Goal: Task Accomplishment & Management: Manage account settings

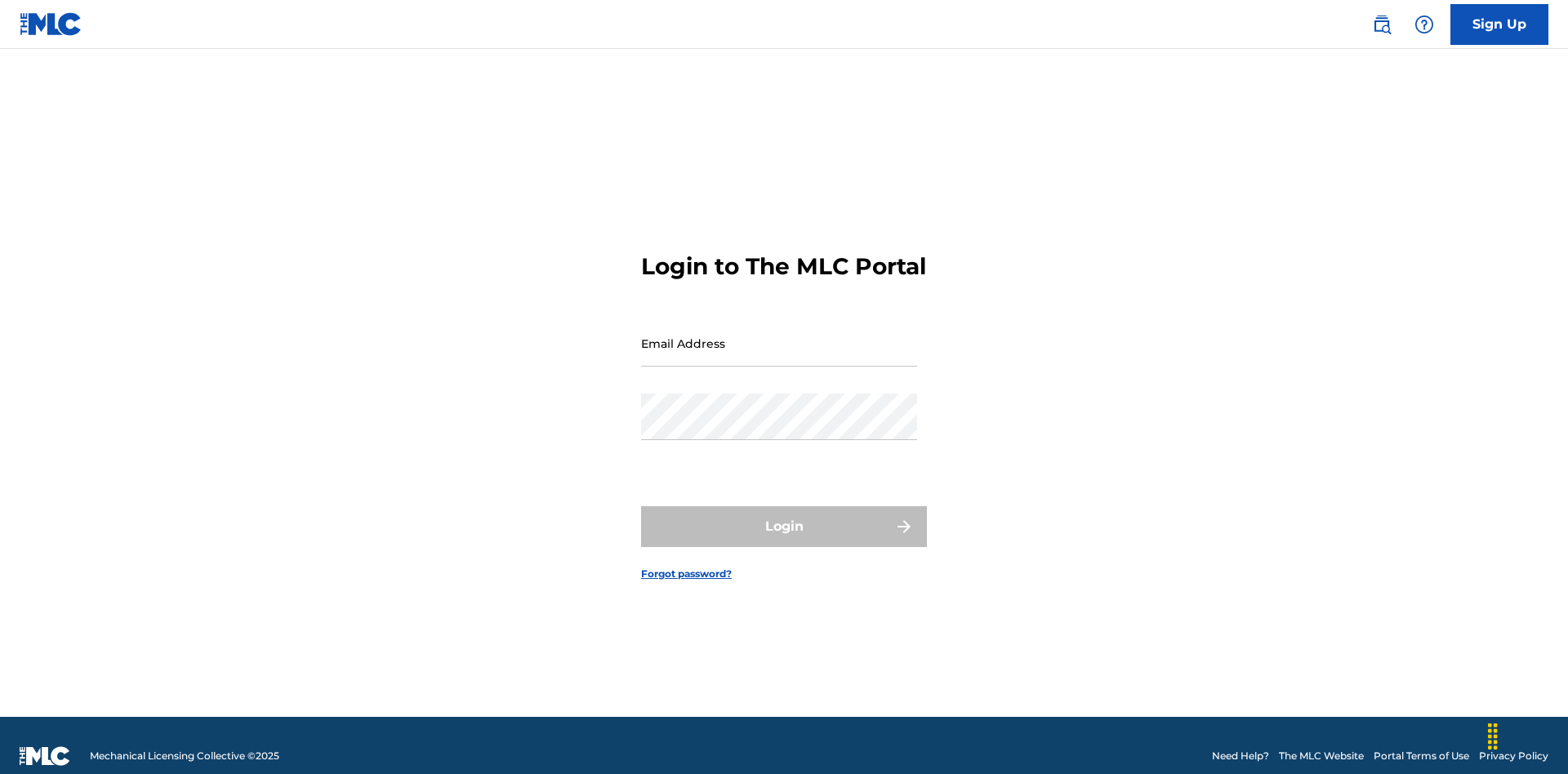
scroll to position [21, 0]
click at [779, 336] on input "Email Address" at bounding box center [779, 344] width 276 height 47
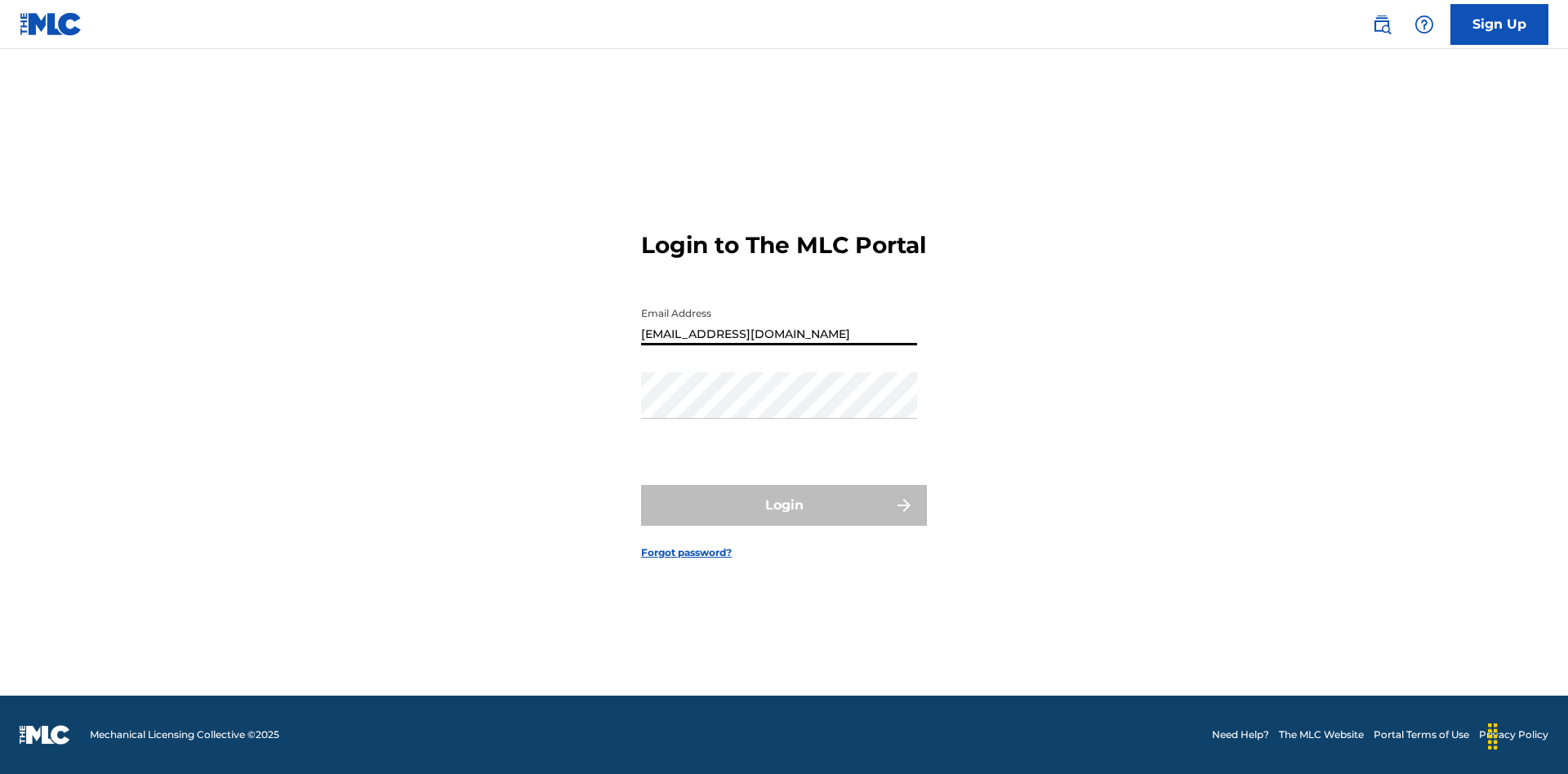
type input "[EMAIL_ADDRESS][DOMAIN_NAME]"
click at [784, 519] on button "Login" at bounding box center [783, 505] width 285 height 41
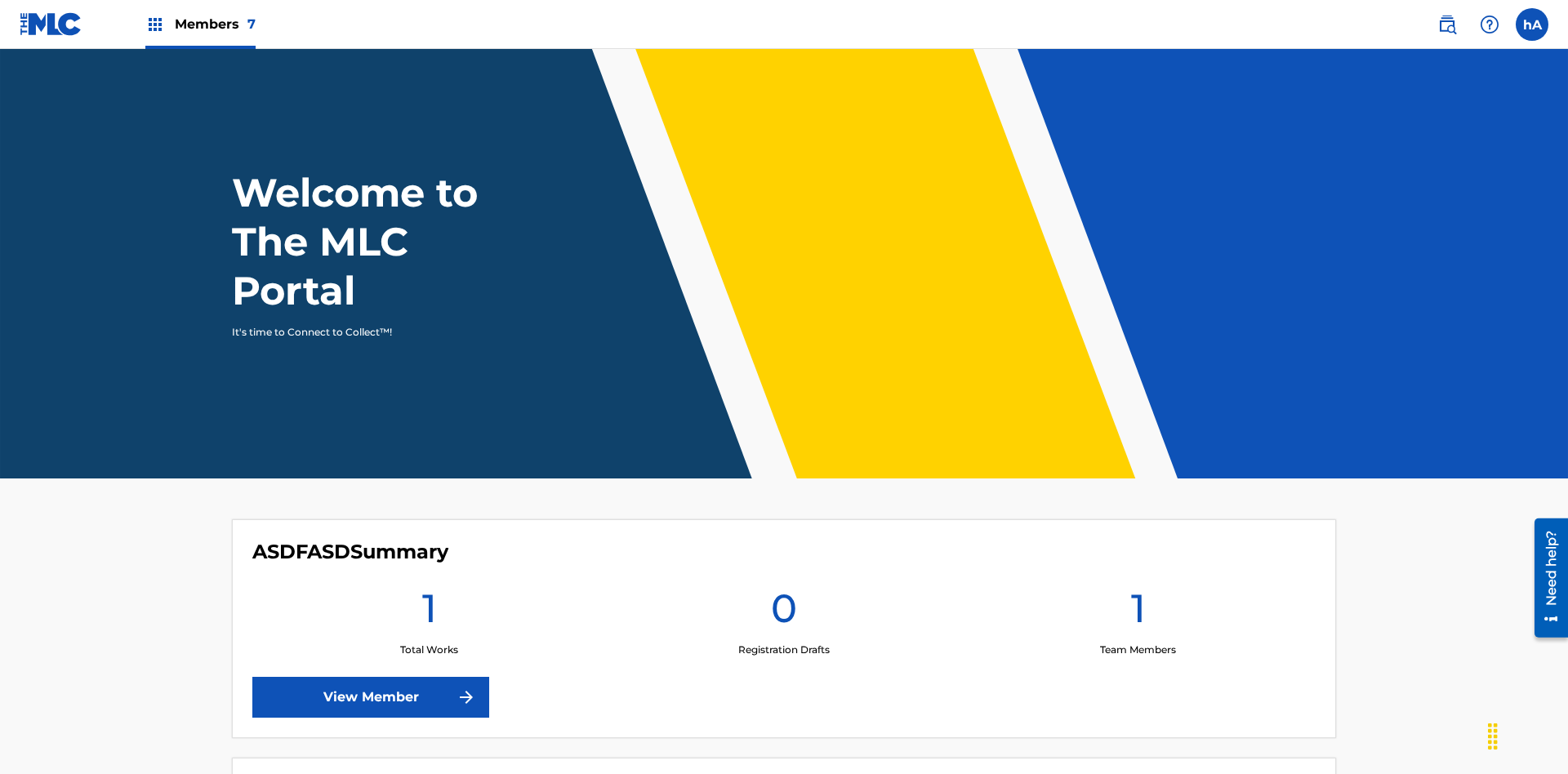
click at [1532, 24] on label at bounding box center [1531, 25] width 32 height 32
click at [1532, 25] on input "hA hbVo2hES68 AqcbTSTvT1 [EMAIL_ADDRESS][DOMAIN_NAME] Profile Log out" at bounding box center [1532, 25] width 0 height 0
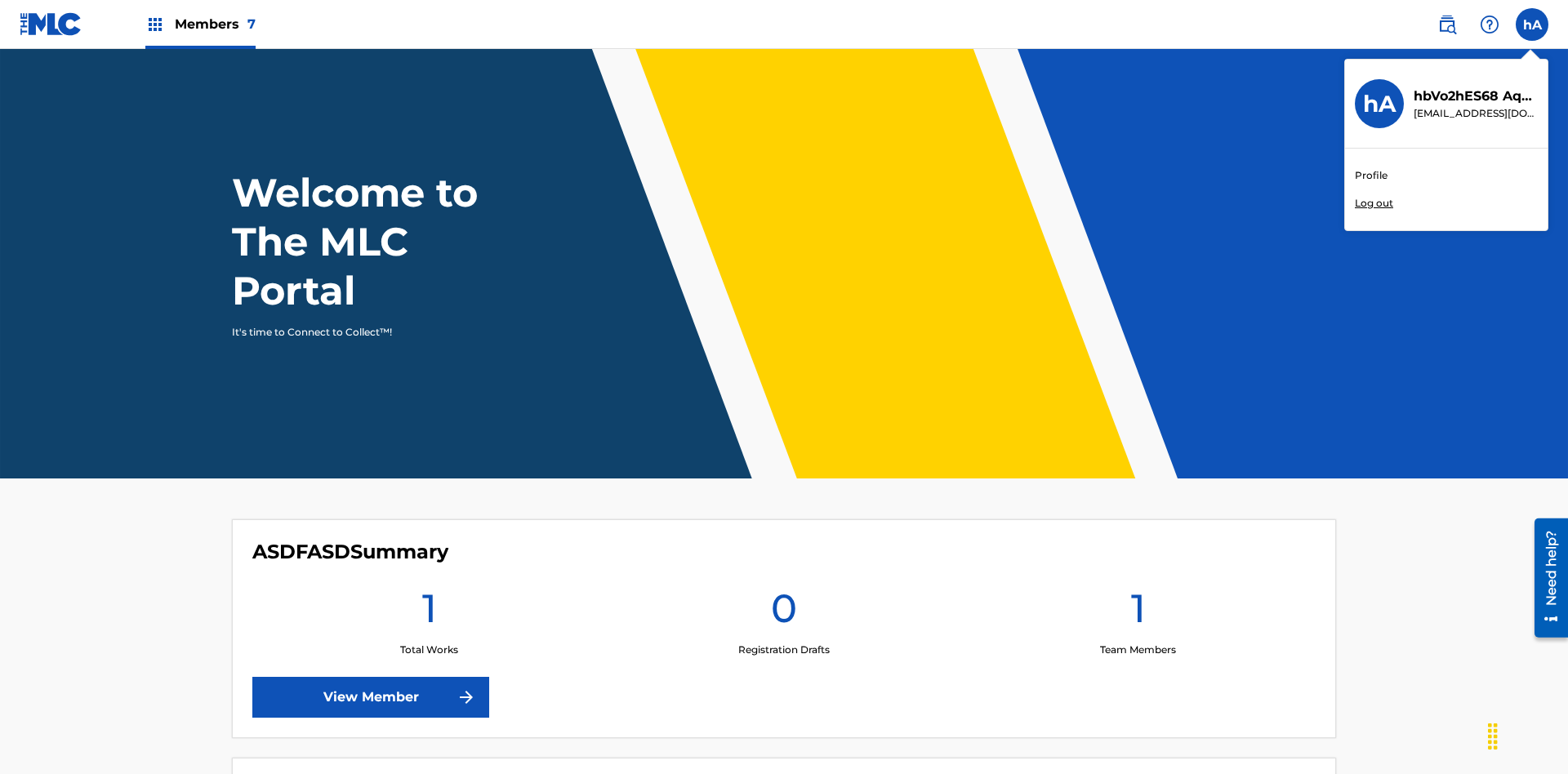
click at [1370, 176] on link "Profile" at bounding box center [1371, 175] width 32 height 14
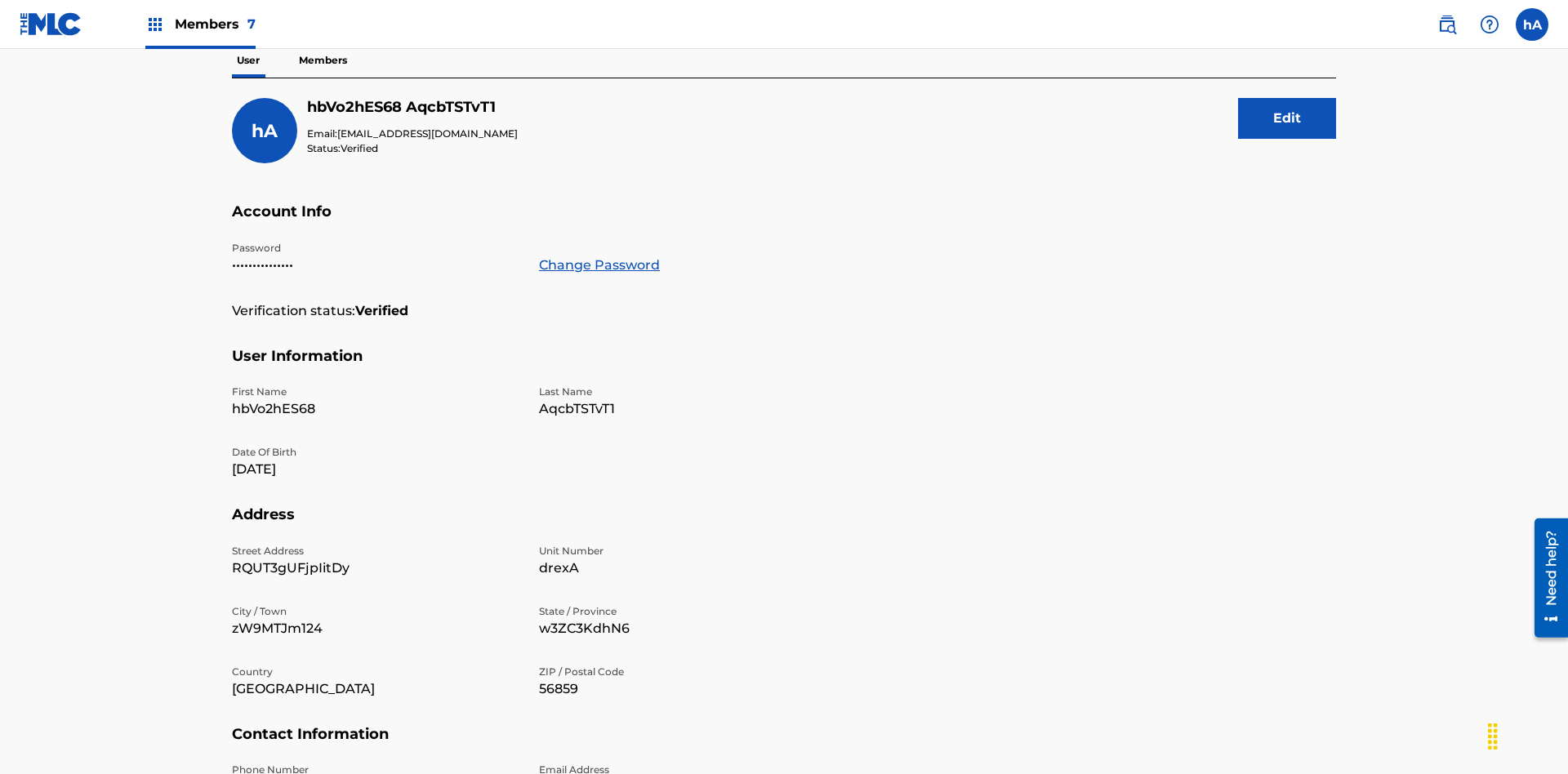
click at [1287, 118] on button "Edit" at bounding box center [1287, 118] width 98 height 41
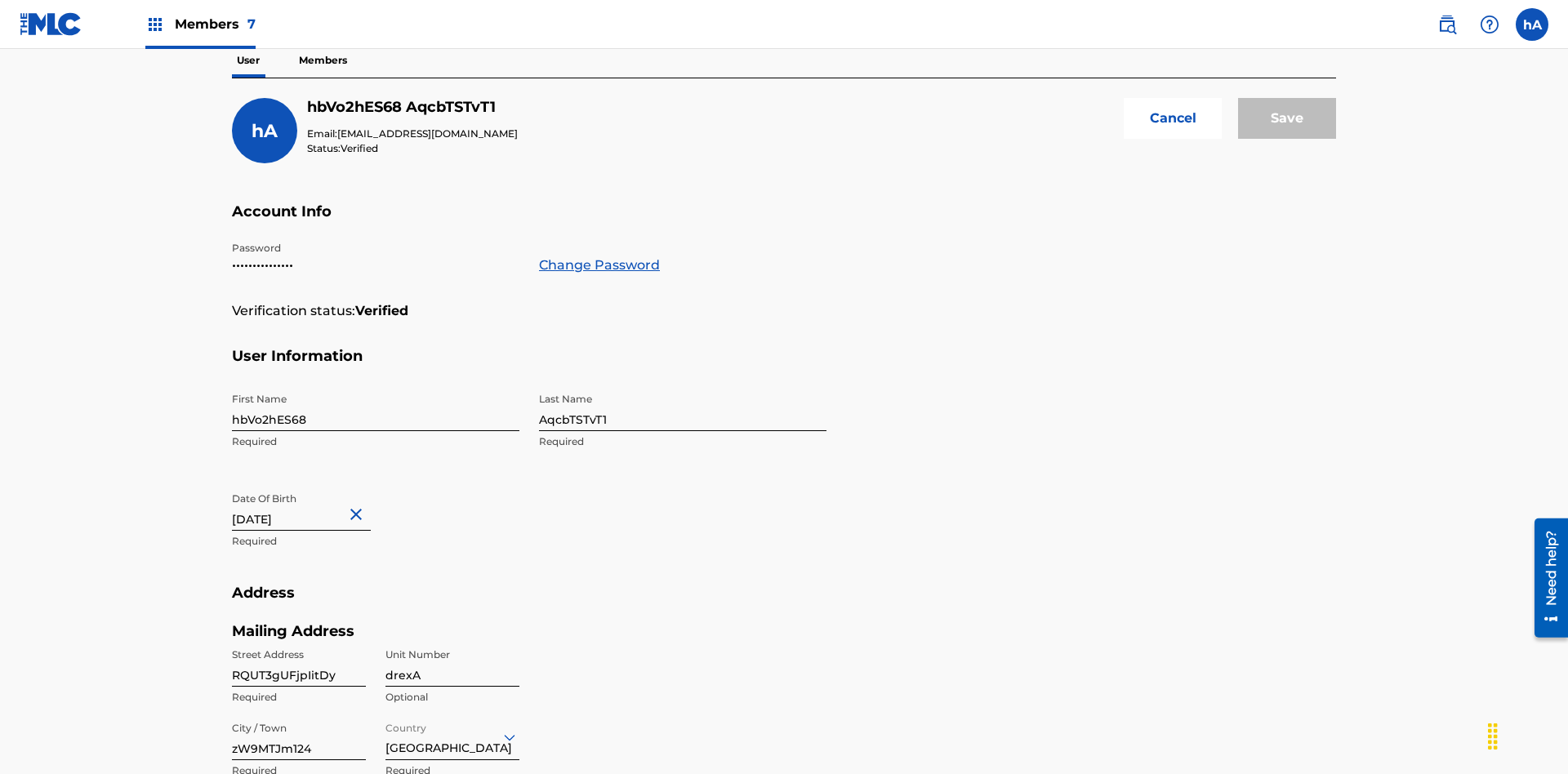
click at [376, 384] on input "hbVo2hES68" at bounding box center [375, 407] width 287 height 47
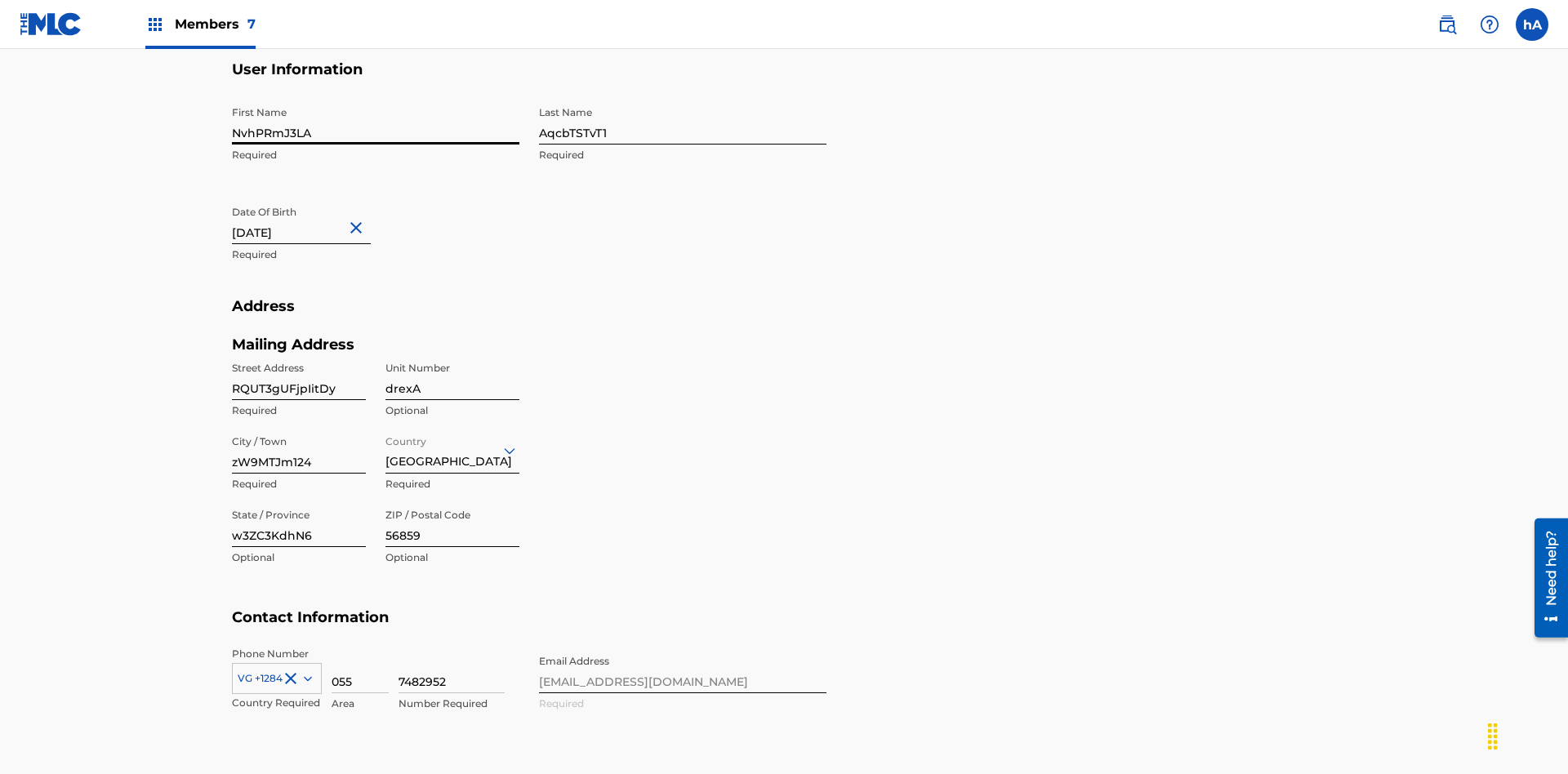
type input "NvhPRmJ3LA"
click at [683, 121] on input "AqcbTSTvT1" at bounding box center [682, 121] width 287 height 47
type input "7relUlMYYc"
click at [314, 198] on input "[DATE]" at bounding box center [301, 221] width 139 height 47
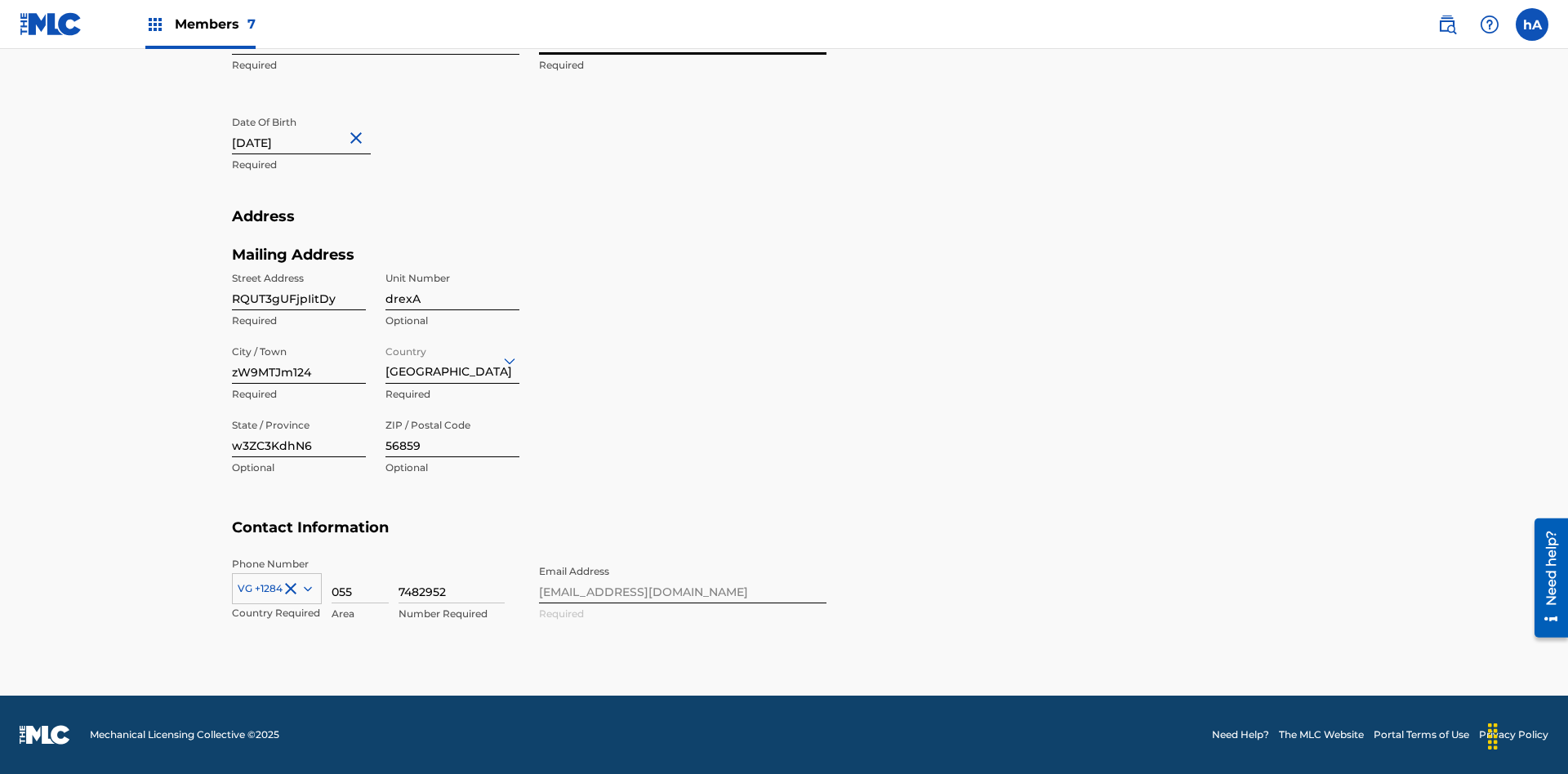
select select "2"
select select "2024"
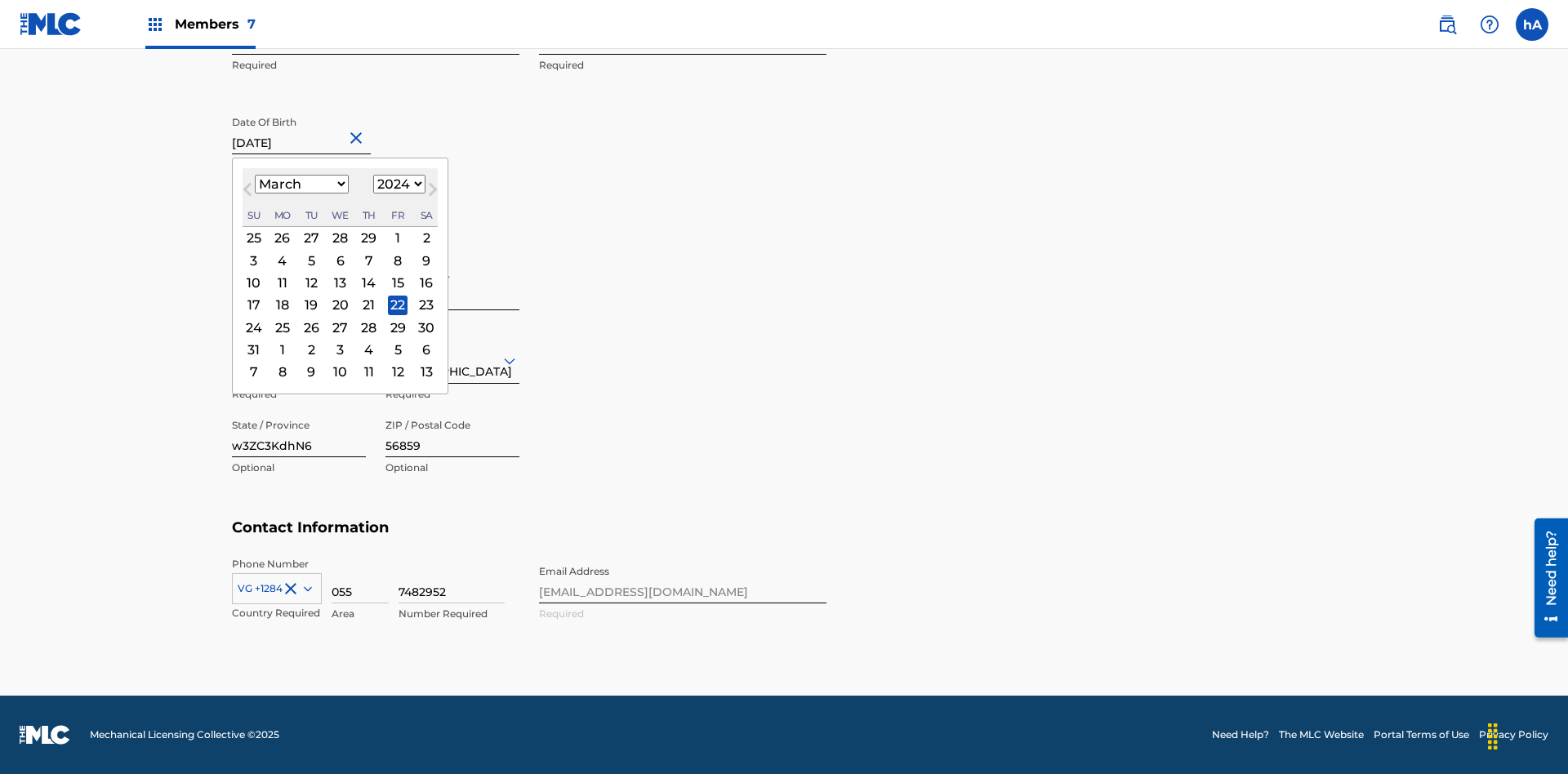
click at [301, 185] on select "January February March April May June July August September October November De…" at bounding box center [302, 184] width 94 height 19
select select "8"
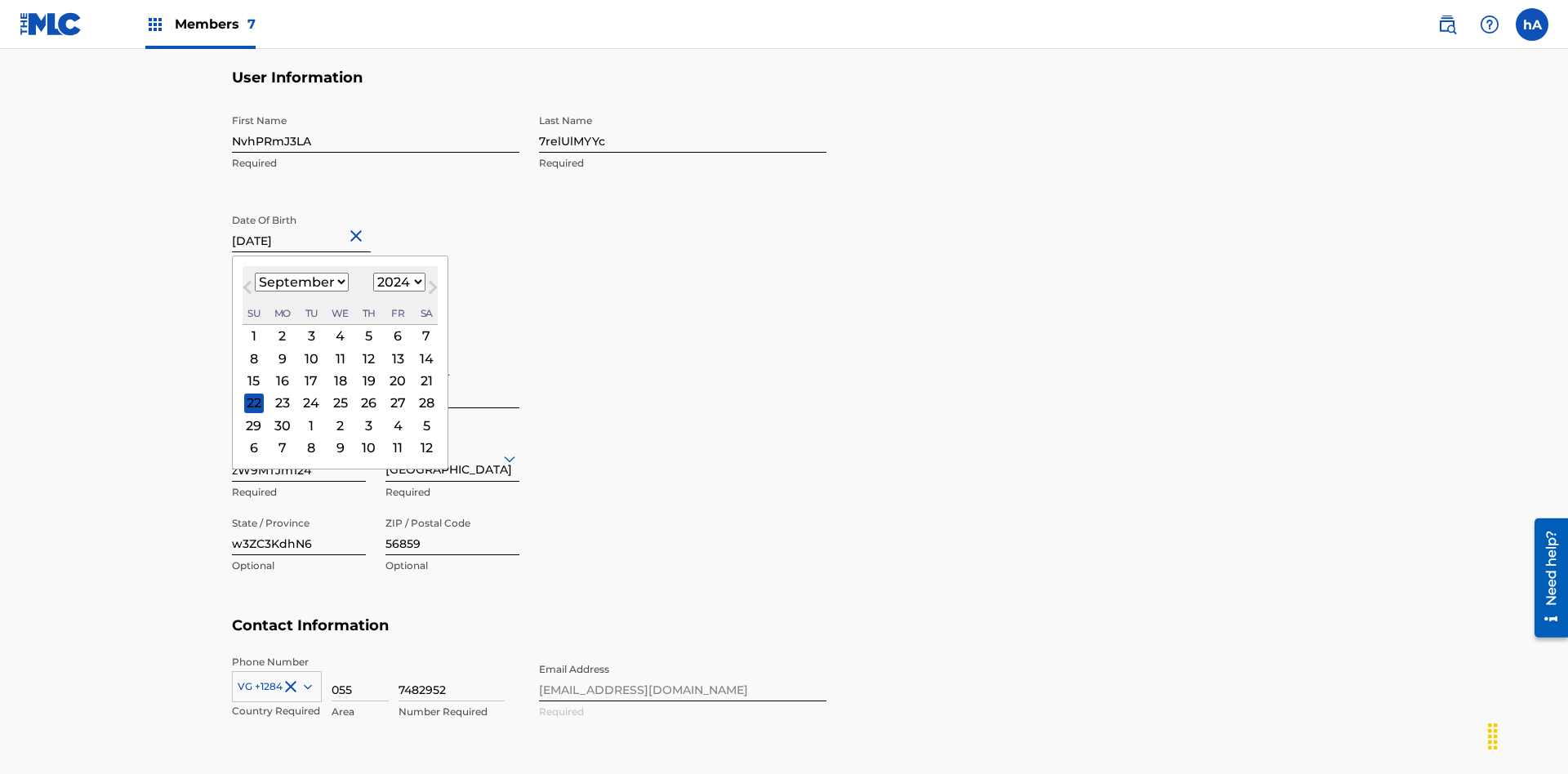
click at [397, 283] on select "1900 1901 1902 1903 1904 1905 1906 1907 1908 1909 1910 1911 1912 1913 1914 1915…" at bounding box center [399, 282] width 52 height 19
select select "2024"
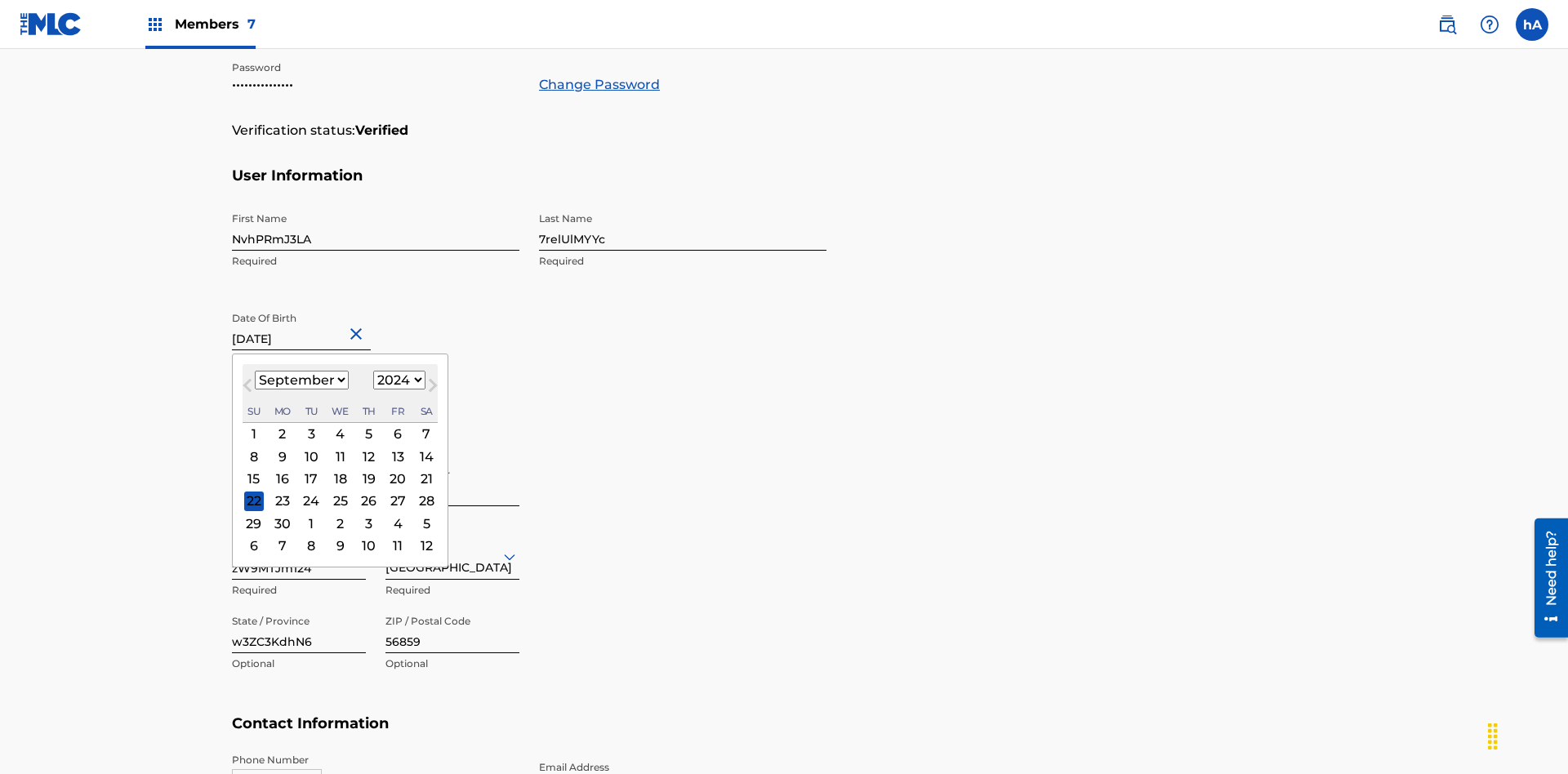
click at [397, 381] on select "1900 1901 1902 1903 1904 1905 1906 1907 1908 1909 1910 1911 1912 1913 1914 1915…" at bounding box center [399, 380] width 52 height 19
click at [282, 470] on div "16" at bounding box center [282, 479] width 20 height 20
type input "[DATE]"
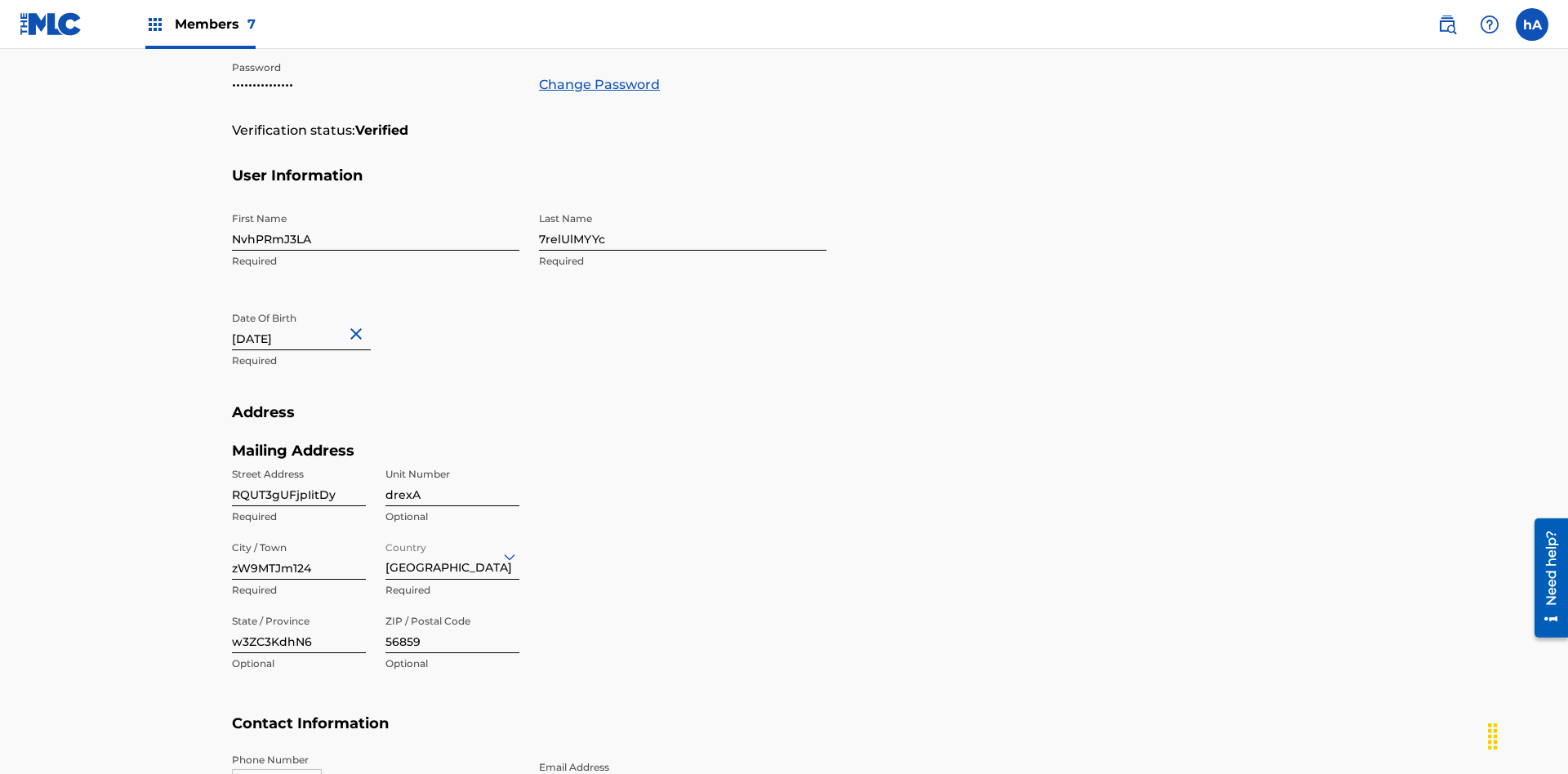
scroll to position [535, 0]
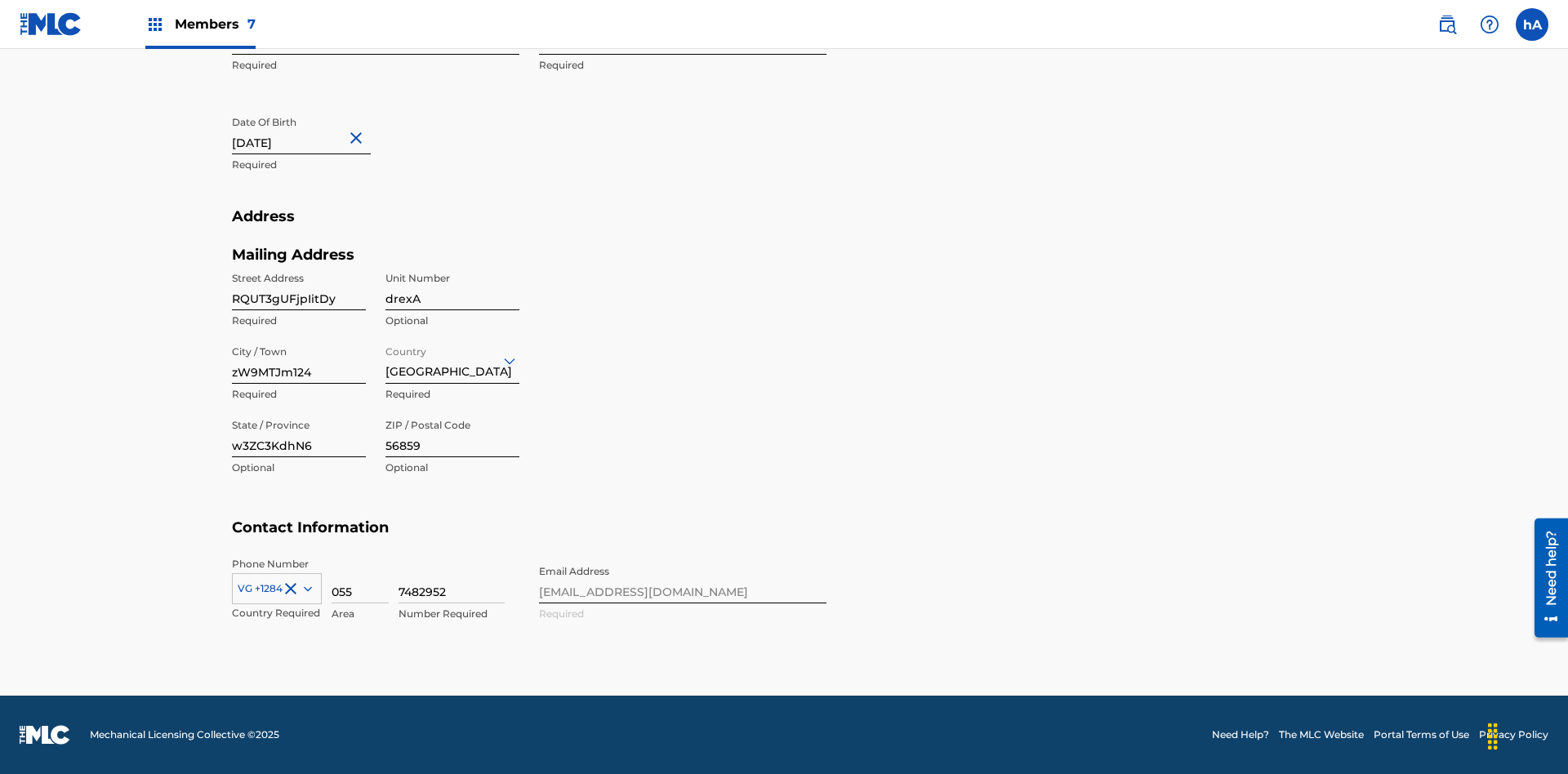
click at [299, 286] on input "RQUT3gUFjpIitDy" at bounding box center [298, 286] width 134 height 47
type input "IQB47Zr03jUKAg9"
click at [453, 286] on input "drexA" at bounding box center [452, 286] width 134 height 47
type input "QMtNs"
click at [299, 361] on input "zW9MTJm124" at bounding box center [298, 361] width 134 height 47
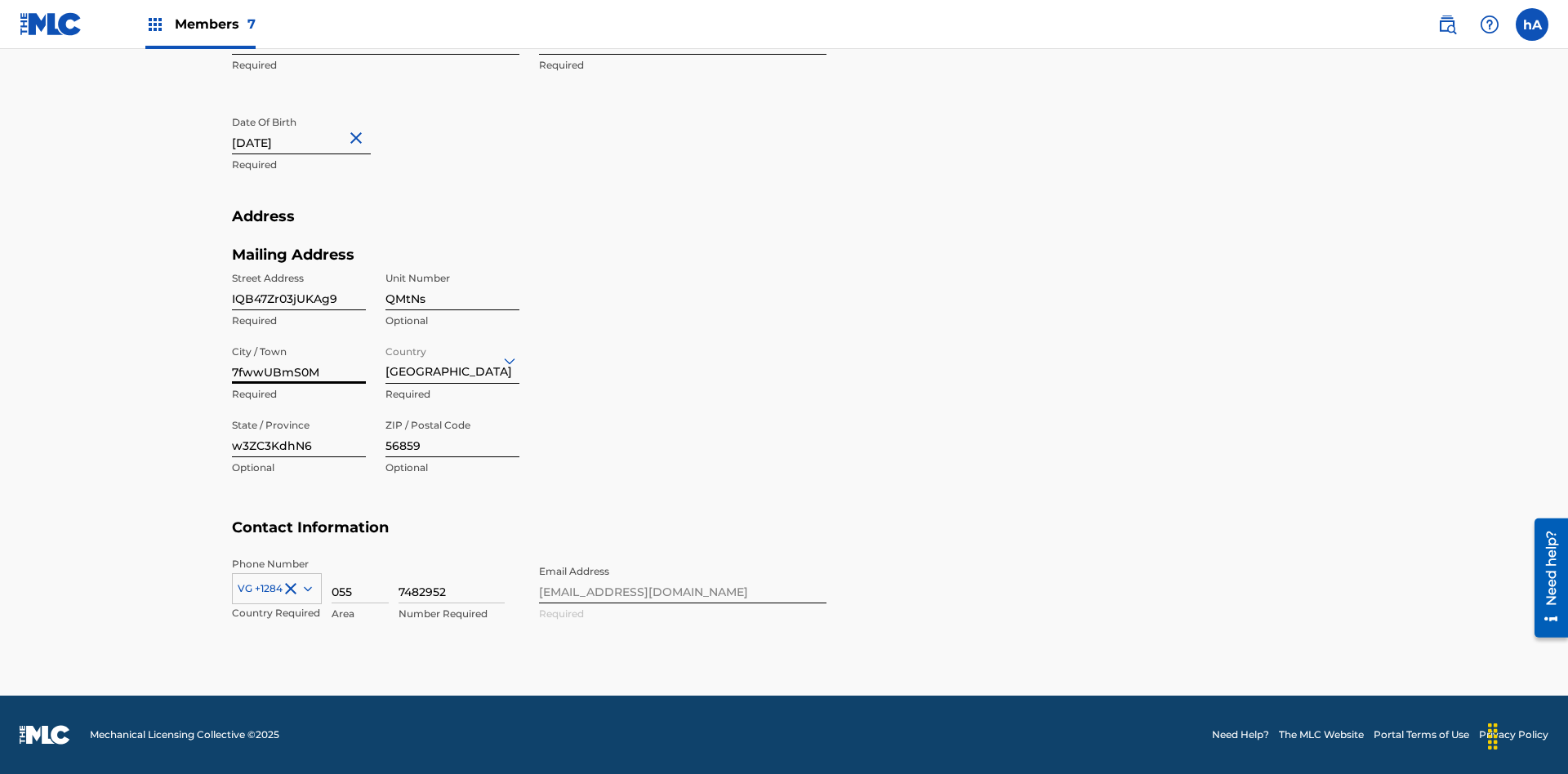
type input "7fwwUBmS0M"
click at [386, 361] on input "Country" at bounding box center [387, 361] width 3 height 17
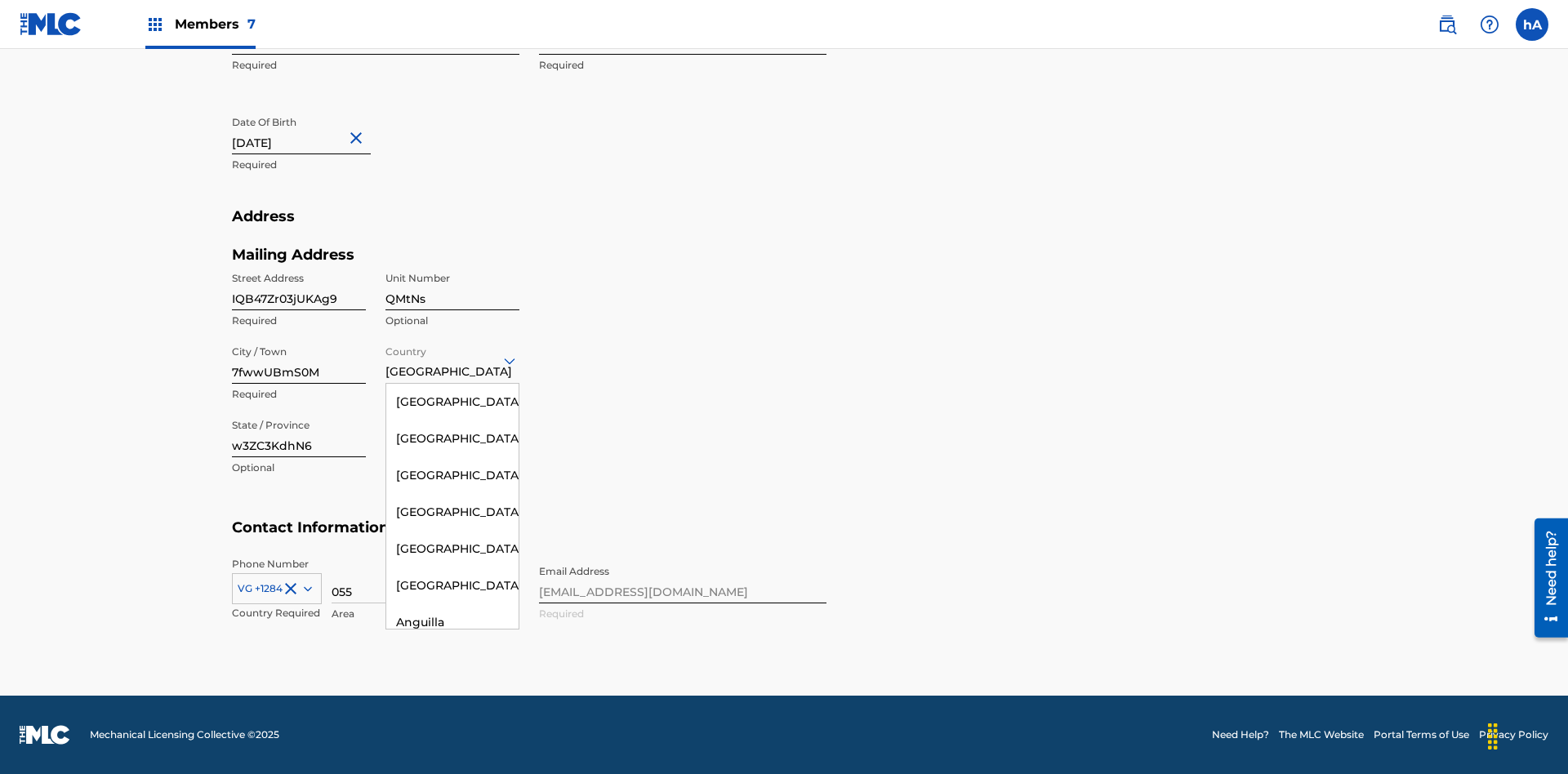
scroll to position [1838, 0]
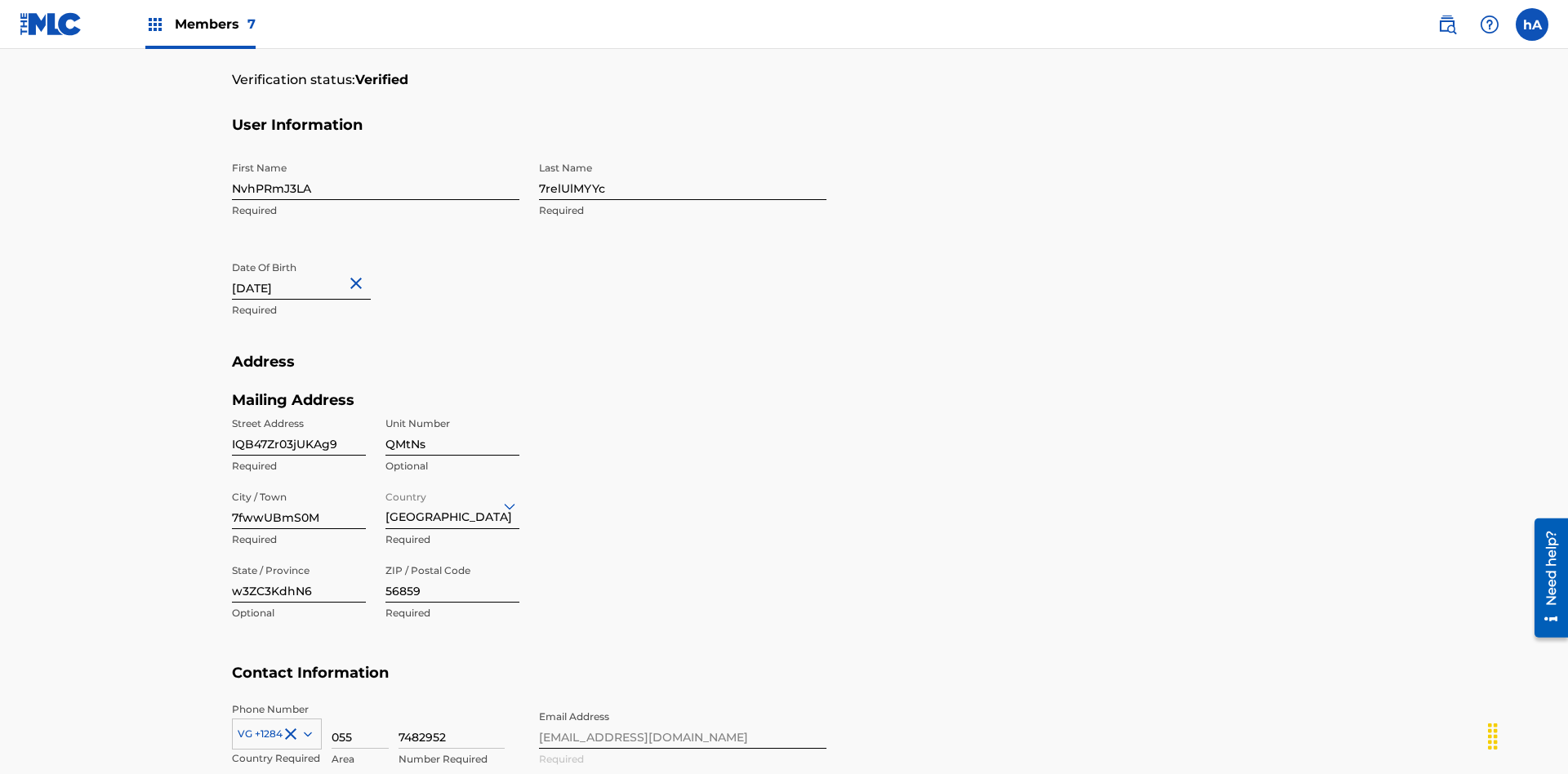
click at [299, 557] on input "w3ZC3KdhN6" at bounding box center [298, 580] width 134 height 47
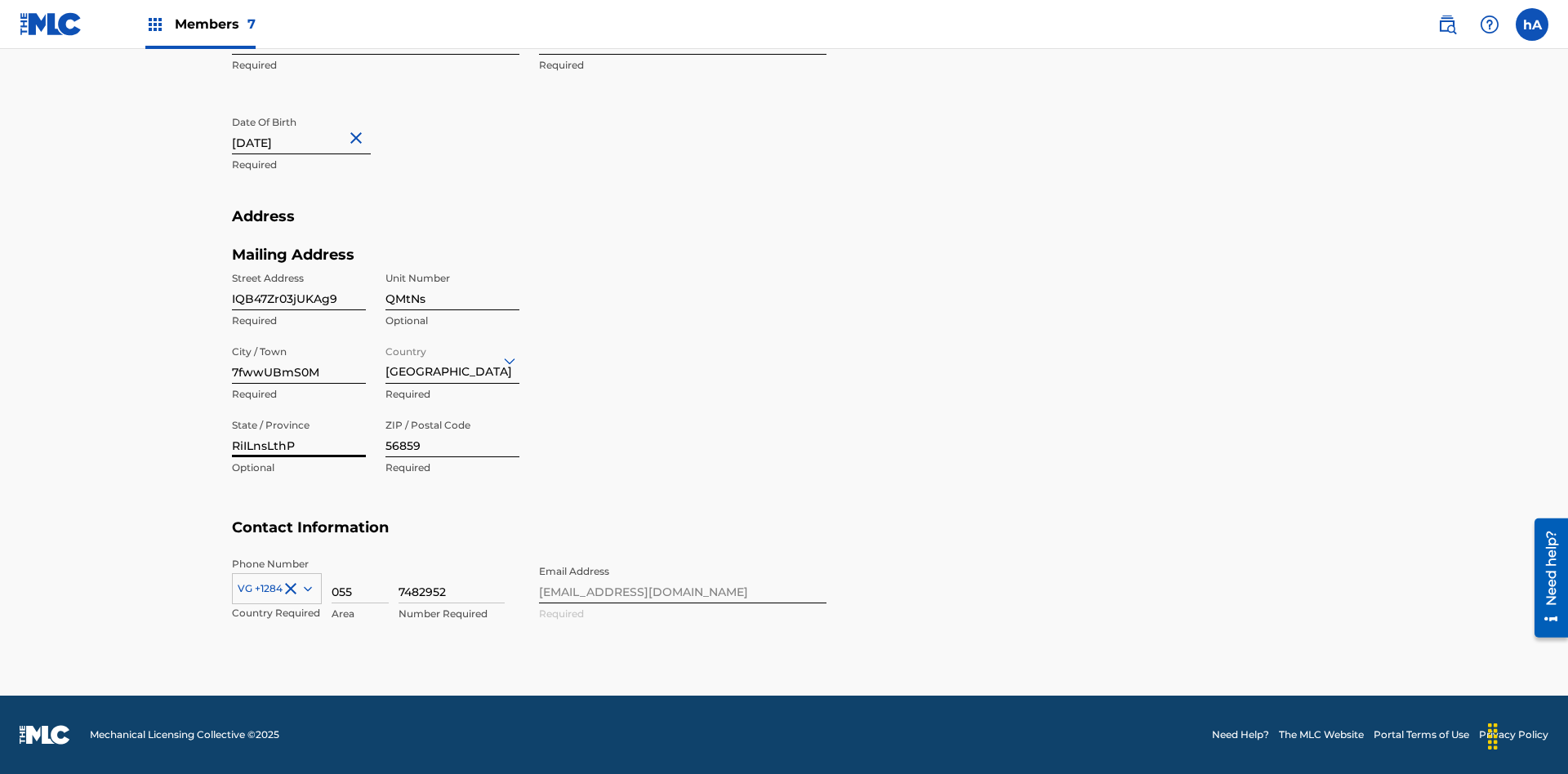
type input "RiILnsLthP"
click at [453, 434] on input "56859" at bounding box center [452, 434] width 134 height 47
type input "77805"
click at [304, 588] on icon at bounding box center [308, 589] width 9 height 5
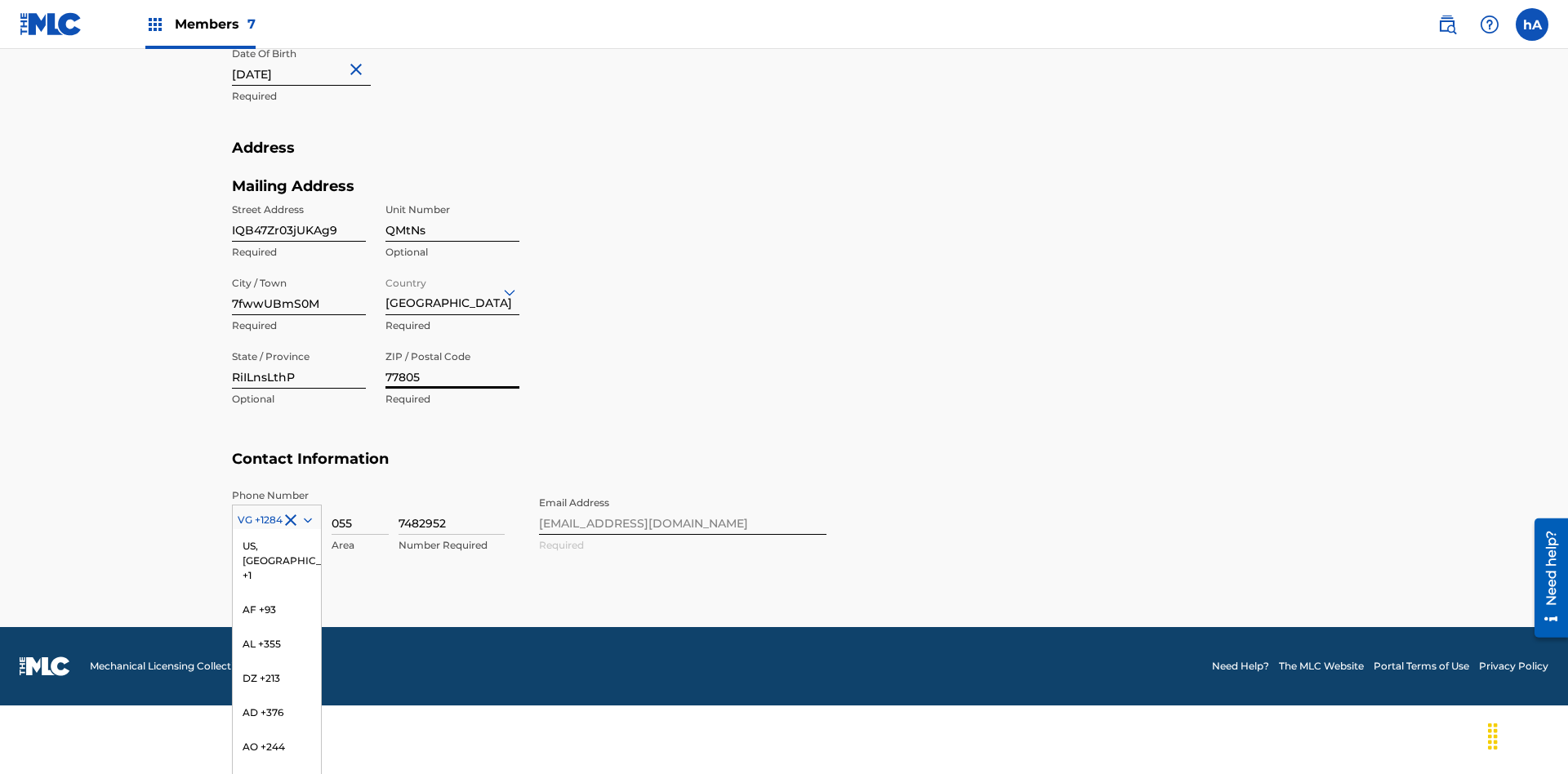
scroll to position [7039, 0]
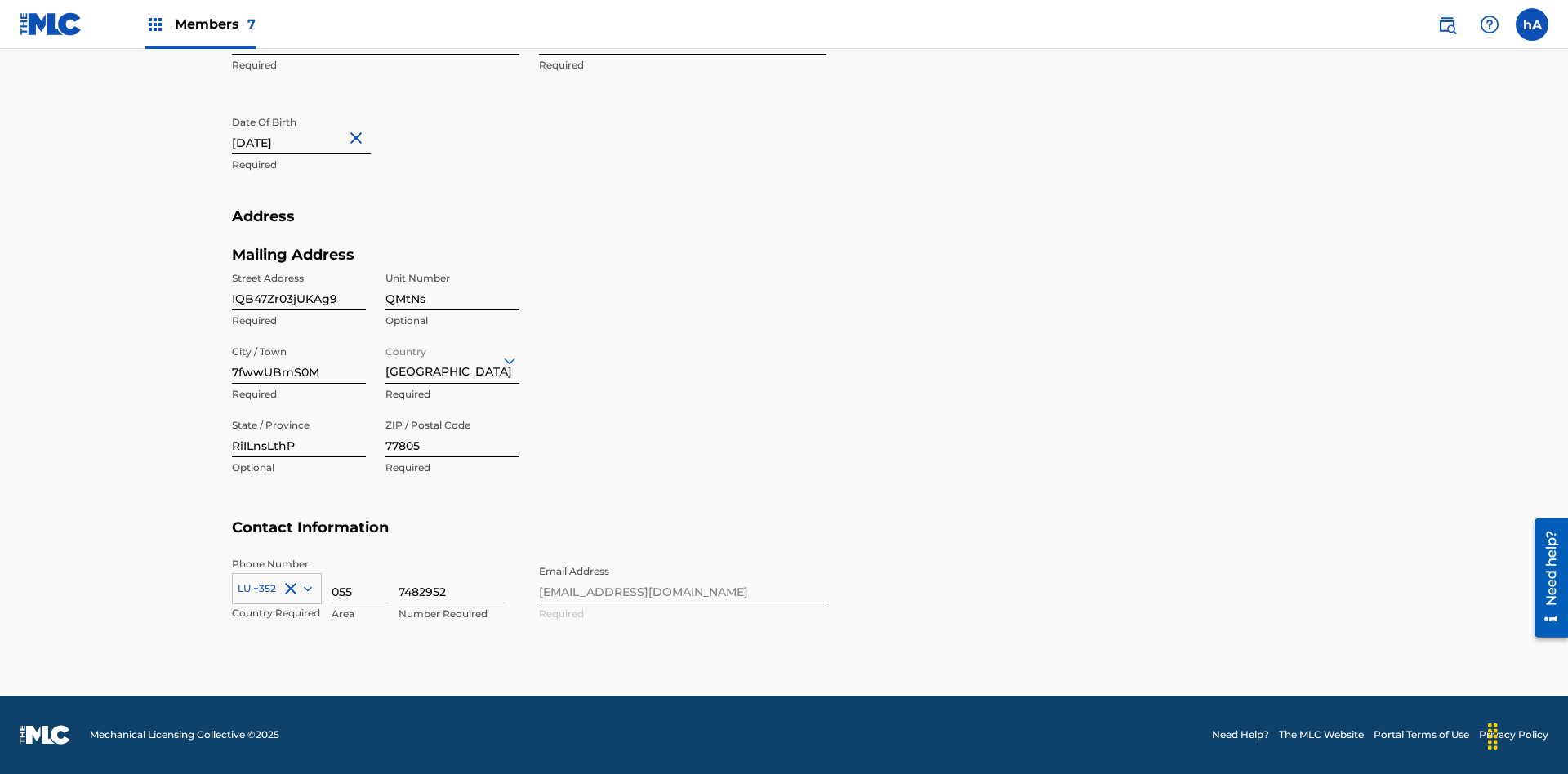
click at [360, 580] on input "055" at bounding box center [360, 580] width 57 height 47
type input "204"
